Goal: Information Seeking & Learning: Understand process/instructions

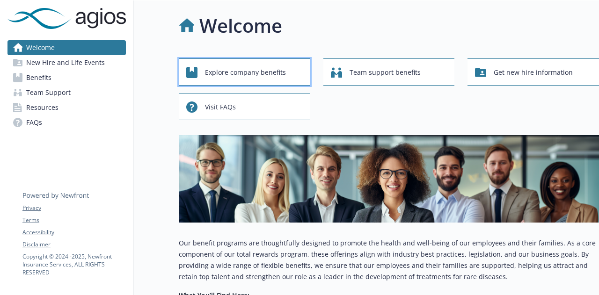
click at [239, 75] on span "Explore company benefits" at bounding box center [245, 73] width 81 height 18
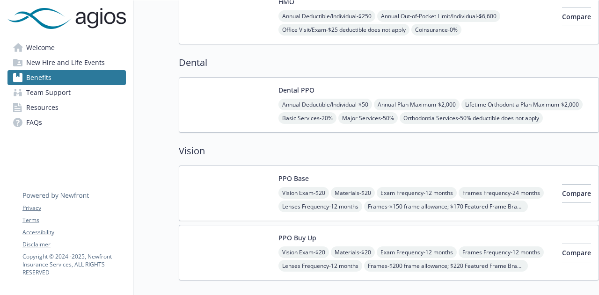
scroll to position [281, 0]
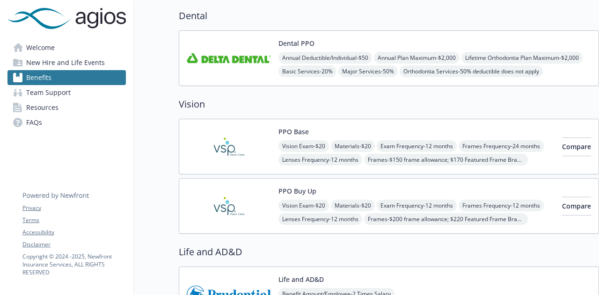
click at [232, 149] on img at bounding box center [229, 147] width 84 height 40
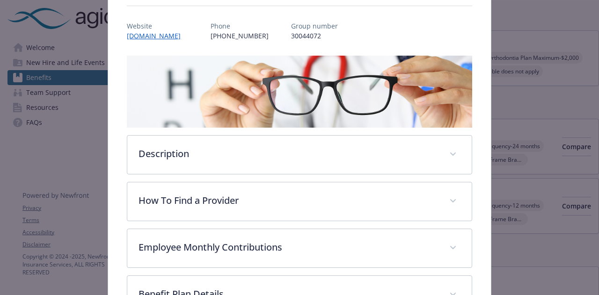
scroll to position [122, 0]
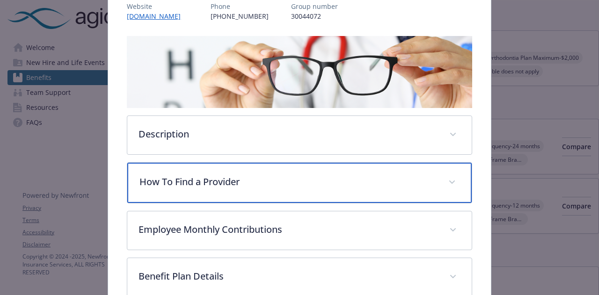
click at [218, 181] on p "How To Find a Provider" at bounding box center [287, 182] width 297 height 14
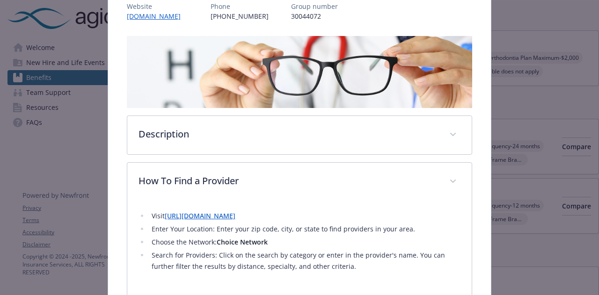
click at [227, 214] on link "[URL][DOMAIN_NAME]" at bounding box center [200, 215] width 71 height 9
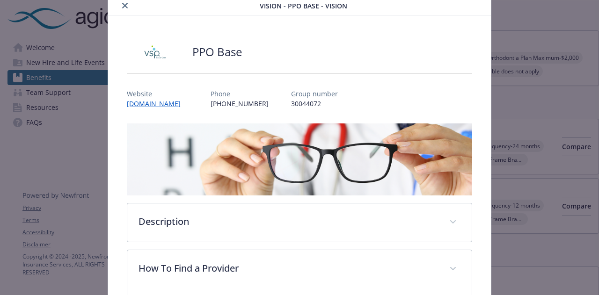
scroll to position [0, 0]
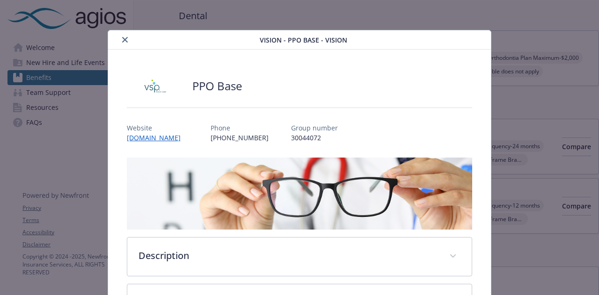
click at [122, 37] on icon "close" at bounding box center [125, 40] width 6 height 6
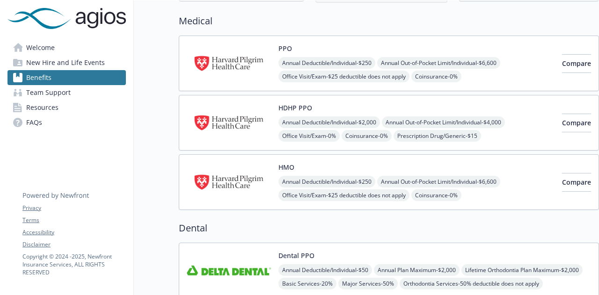
scroll to position [94, 0]
